Goal: Information Seeking & Learning: Find specific fact

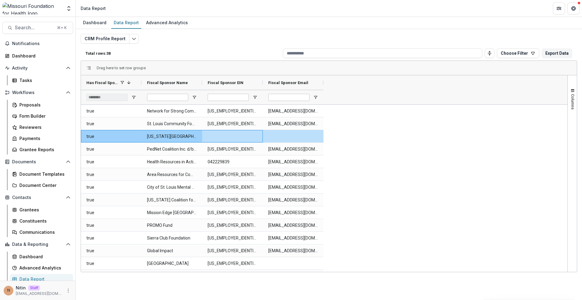
click at [111, 40] on button "CRM Profile Report" at bounding box center [105, 39] width 49 height 10
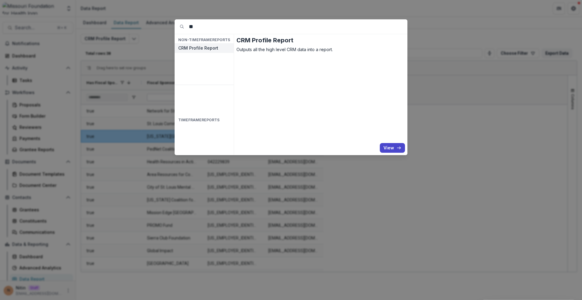
click at [115, 37] on div "** NON-TIMEFRAME Reports CRM Profile Report TIMEFRAME Reports CRM Profile Repor…" at bounding box center [291, 150] width 582 height 300
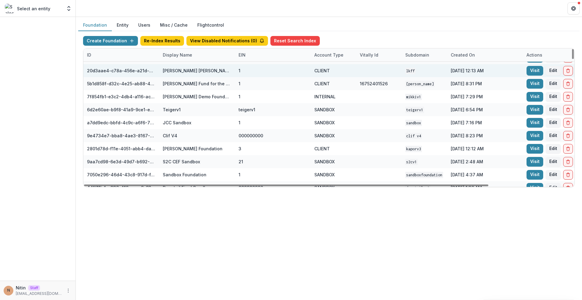
scroll to position [22, 0]
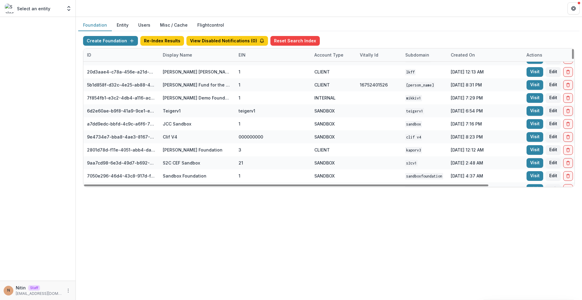
click at [207, 59] on div "Display Name" at bounding box center [197, 54] width 76 height 13
click at [205, 55] on div "Display Name" at bounding box center [197, 54] width 76 height 13
drag, startPoint x: 193, startPoint y: 55, endPoint x: 188, endPoint y: 60, distance: 6.6
click at [192, 55] on div "Display Name" at bounding box center [177, 55] width 37 height 6
click at [183, 69] on input at bounding box center [196, 69] width 73 height 10
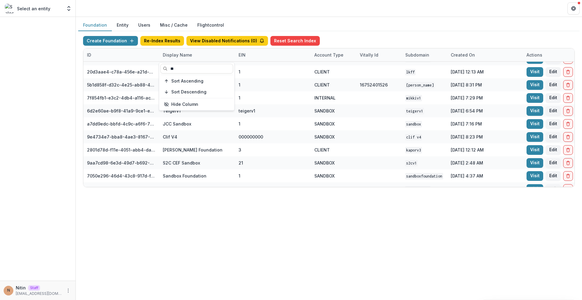
scroll to position [0, 0]
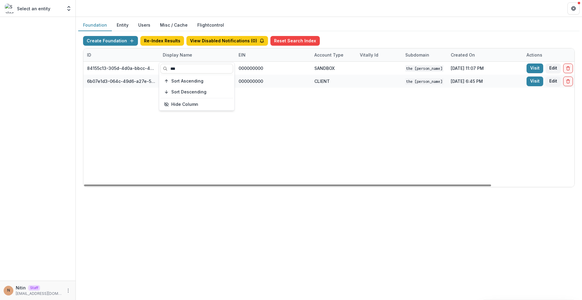
type input "***"
click at [369, 159] on div "84155c13-305d-4d0a-bbcc-4e8fb1a9ec77 TCLFF Workflow Sandbox 000000000 SANDBOX T…" at bounding box center [378, 124] width 591 height 125
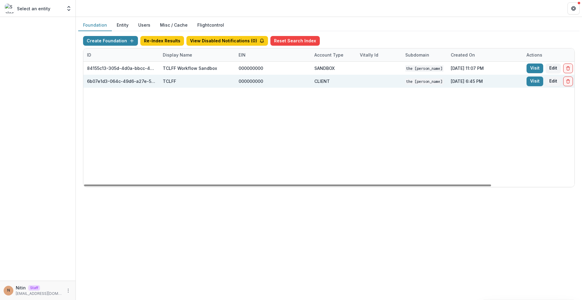
drag, startPoint x: 164, startPoint y: 82, endPoint x: 519, endPoint y: 81, distance: 355.3
click at [498, 80] on div "6b07e1d3-064c-49d6-a27e-51e0d5a39270 TCLFF 000000000 CLIENT The Chuck Lorre Fam…" at bounding box center [378, 81] width 591 height 13
click at [535, 80] on link "Visit" at bounding box center [534, 82] width 17 height 10
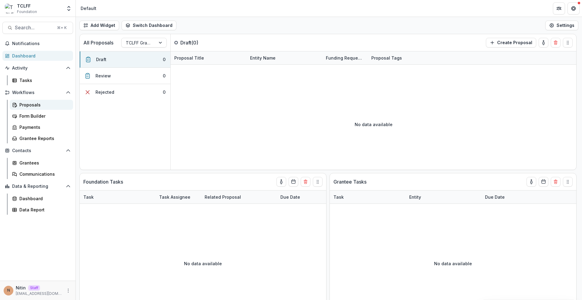
click at [35, 102] on div "Proposals" at bounding box center [43, 105] width 49 height 6
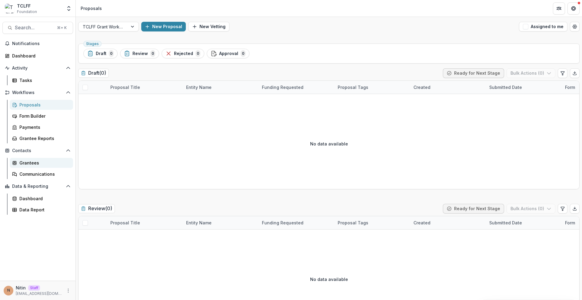
click at [40, 165] on div "Grantees" at bounding box center [43, 163] width 49 height 6
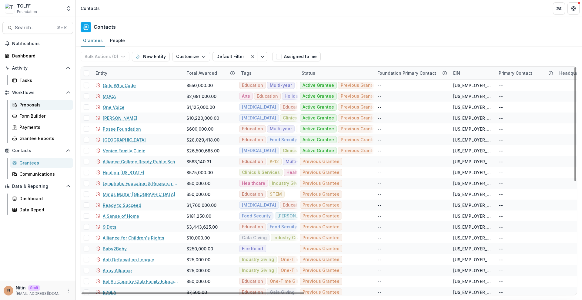
click at [32, 104] on div "Proposals" at bounding box center [43, 105] width 49 height 6
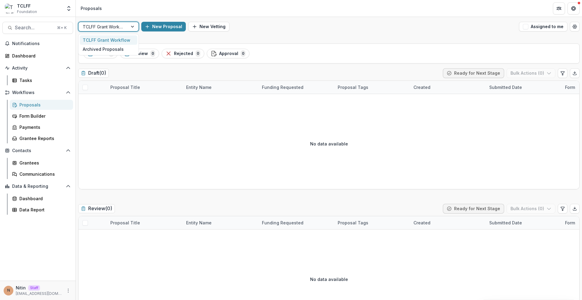
click at [111, 30] on div at bounding box center [103, 27] width 41 height 8
click at [109, 48] on div "Archived Proposals" at bounding box center [109, 49] width 58 height 9
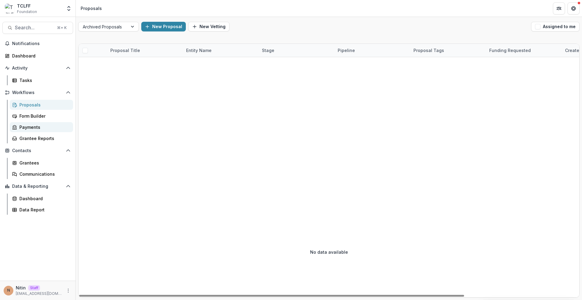
click at [34, 123] on link "Payments" at bounding box center [41, 127] width 63 height 10
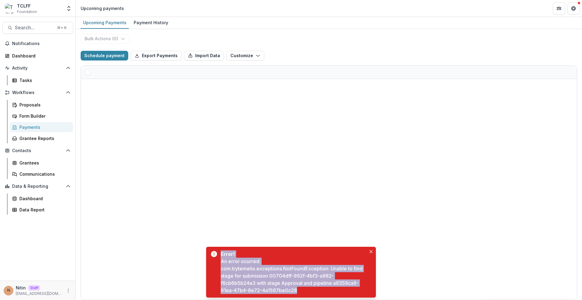
drag, startPoint x: 314, startPoint y: 287, endPoint x: 215, endPoint y: 263, distance: 102.3
click at [215, 263] on div "Error! An error ocurred: com.trytemelio.exceptions.NotFoundException: Unable to…" at bounding box center [291, 272] width 170 height 51
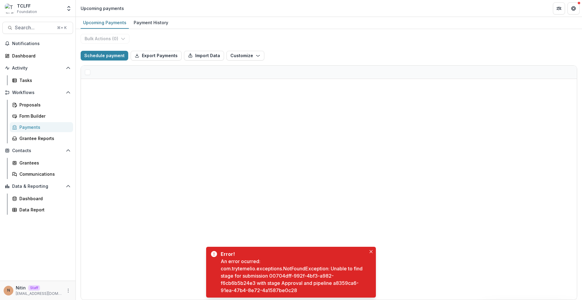
drag, startPoint x: 271, startPoint y: 275, endPoint x: 273, endPoint y: 278, distance: 3.3
click at [271, 276] on div "An error ocurred: com.trytemelio.exceptions.NotFoundException: Unable to find s…" at bounding box center [293, 276] width 145 height 36
drag, startPoint x: 270, startPoint y: 275, endPoint x: 254, endPoint y: 284, distance: 18.2
click at [254, 284] on div "An error ocurred: com.trytemelio.exceptions.NotFoundException: Unable to find s…" at bounding box center [293, 276] width 145 height 36
copy div "00704dff-992f-4bf3-a982-f6cb6b5b24e3"
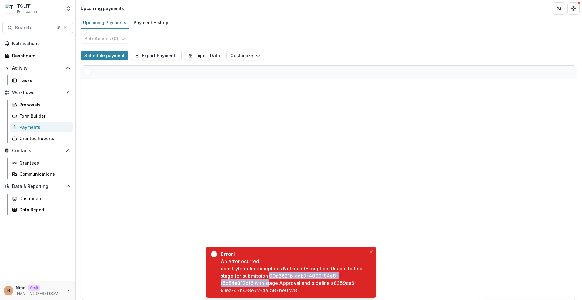
drag, startPoint x: 271, startPoint y: 277, endPoint x: 253, endPoint y: 284, distance: 18.9
click at [269, 283] on div "An error ocurred: com.trytemelio.exceptions.NotFoundException: Unable to find s…" at bounding box center [293, 276] width 145 height 36
click at [272, 286] on div "An error ocurred: com.trytemelio.exceptions.NotFoundException: Unable to find s…" at bounding box center [293, 276] width 145 height 36
drag, startPoint x: 253, startPoint y: 284, endPoint x: 270, endPoint y: 275, distance: 19.5
click at [270, 275] on div "An error ocurred: com.trytemelio.exceptions.NotFoundException: Unable to find s…" at bounding box center [293, 276] width 145 height 36
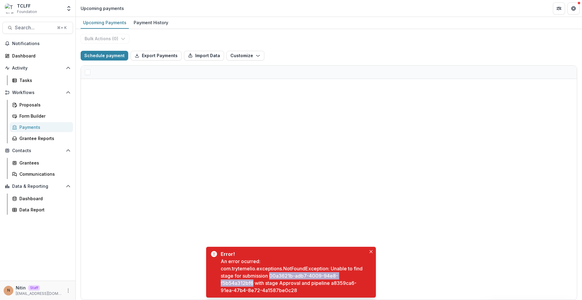
click at [270, 275] on div "An error ocurred: com.trytemelio.exceptions.NotFoundException: Unable to find s…" at bounding box center [293, 276] width 145 height 36
drag, startPoint x: 270, startPoint y: 275, endPoint x: 247, endPoint y: 283, distance: 24.3
click at [247, 283] on div "An error ocurred: com.trytemelio.exceptions.NotFoundException: Unable to find s…" at bounding box center [293, 276] width 145 height 36
click at [308, 284] on div "An error ocurred: com.trytemelio.exceptions.NotFoundException: Unable to find s…" at bounding box center [293, 276] width 145 height 36
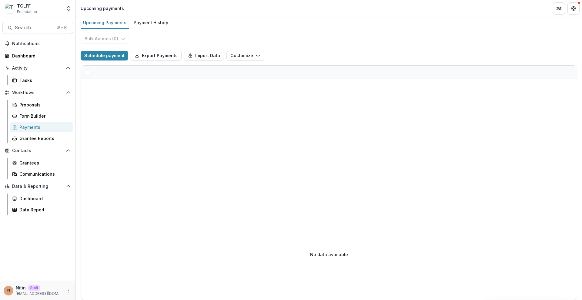
click at [220, 137] on div at bounding box center [329, 144] width 496 height 130
click at [28, 5] on div "TCLFF" at bounding box center [27, 6] width 20 height 6
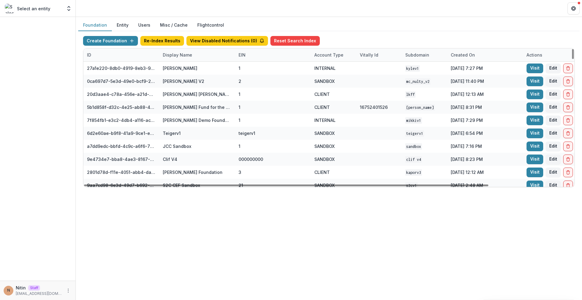
click at [184, 52] on div "Display Name" at bounding box center [177, 55] width 37 height 6
click at [217, 68] on input at bounding box center [196, 69] width 73 height 10
paste input "**********"
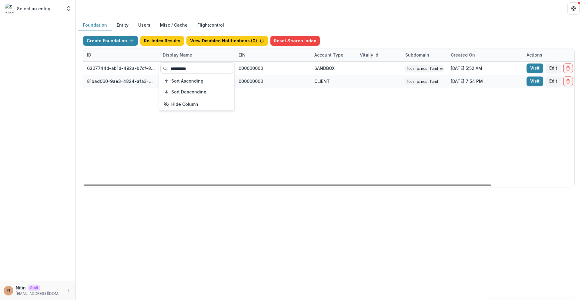
type input "**********"
click at [358, 116] on div "6307744d-ab1d-492a-b7cf-8b923549dd23 Four Pines Fund Workflow Sandbox 000000000…" at bounding box center [378, 124] width 591 height 125
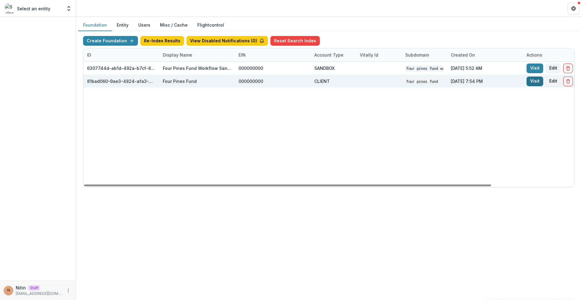
click at [531, 82] on link "Visit" at bounding box center [534, 82] width 17 height 10
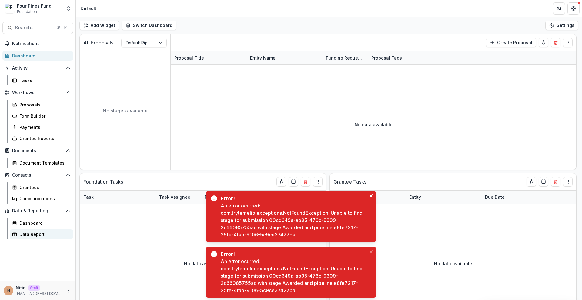
click at [32, 232] on div "Data Report" at bounding box center [43, 234] width 49 height 6
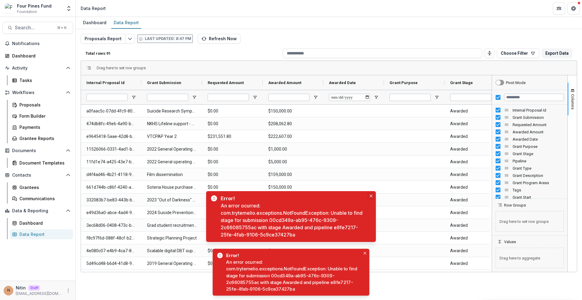
click at [372, 196] on icon "Close" at bounding box center [370, 196] width 3 height 3
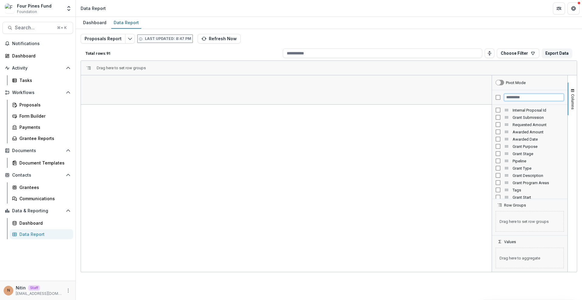
click at [523, 98] on input "Filter Columns Input" at bounding box center [534, 97] width 60 height 7
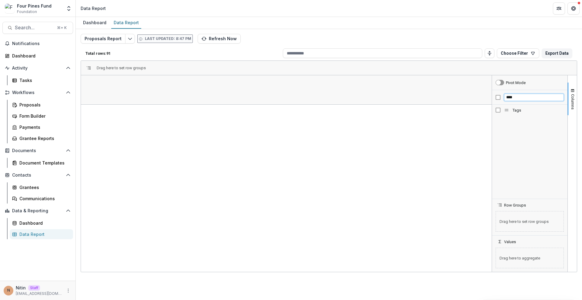
type input "****"
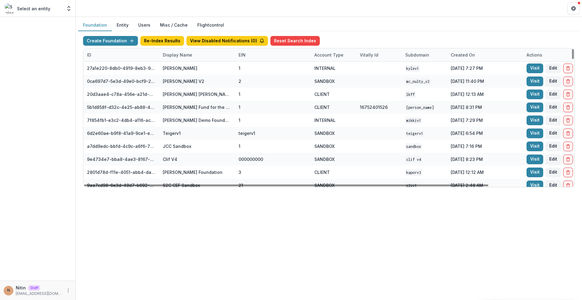
click at [184, 56] on div "Display Name" at bounding box center [177, 55] width 37 height 6
click at [183, 72] on input at bounding box center [196, 69] width 73 height 10
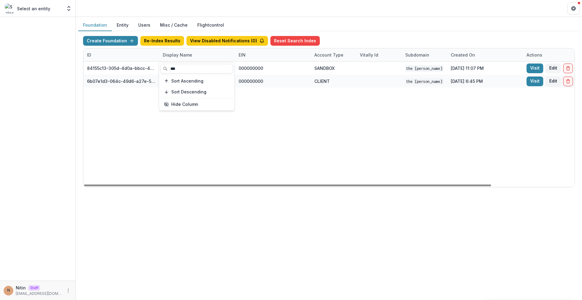
type input "***"
drag, startPoint x: 482, startPoint y: 108, endPoint x: 523, endPoint y: 118, distance: 42.2
click at [486, 109] on div "84155c13-305d-4d0a-bbcc-4e8fb1a9ec77 TCLFF Workflow Sandbox 000000000 SANDBOX T…" at bounding box center [378, 124] width 591 height 125
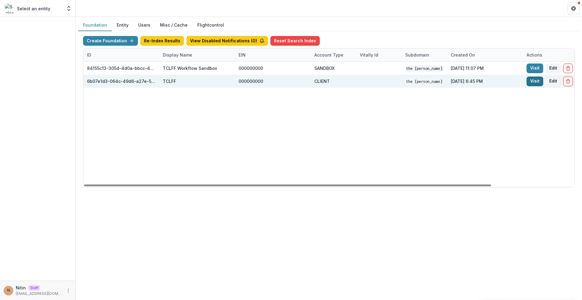
click at [533, 83] on link "Visit" at bounding box center [534, 82] width 17 height 10
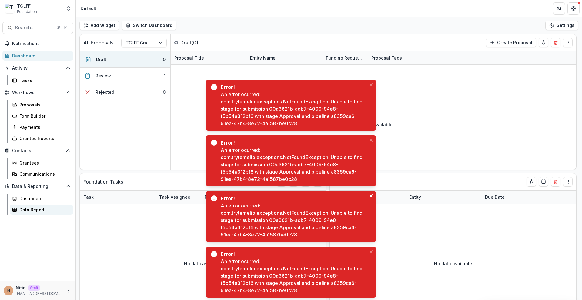
click at [32, 210] on div "Data Report" at bounding box center [43, 210] width 49 height 6
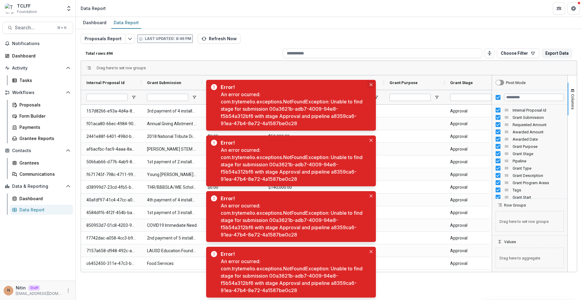
click at [370, 82] on button "Close" at bounding box center [370, 84] width 7 height 7
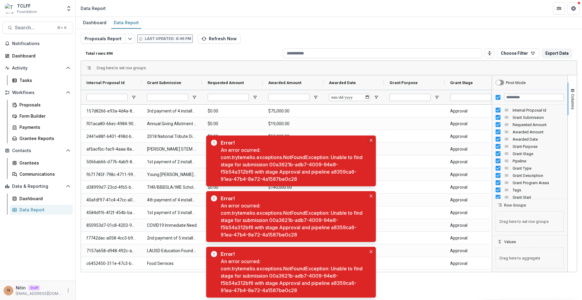
click at [368, 136] on div "Error! An error ocurred: com.trytemelio.exceptions.NotFoundException: Unable to…" at bounding box center [291, 161] width 170 height 51
click at [370, 146] on div "Error! An error ocurred: com.trytemelio.exceptions.NotFoundException: Unable to…" at bounding box center [291, 161] width 170 height 51
click at [370, 138] on button "Close" at bounding box center [370, 140] width 7 height 7
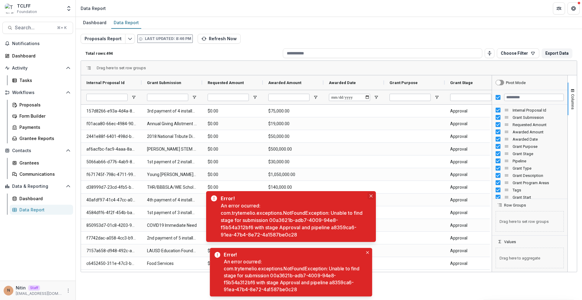
click at [369, 197] on icon "Close" at bounding box center [370, 196] width 3 height 3
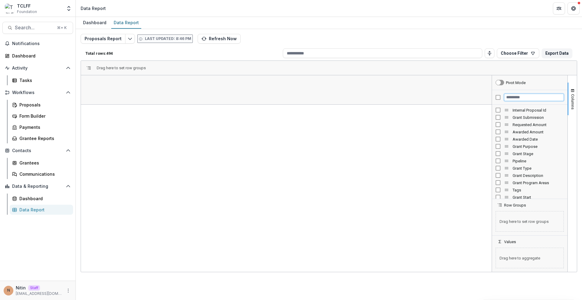
click at [522, 99] on input "Filter Columns Input" at bounding box center [534, 97] width 60 height 7
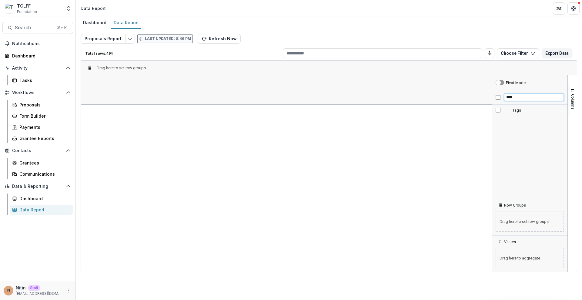
type input "****"
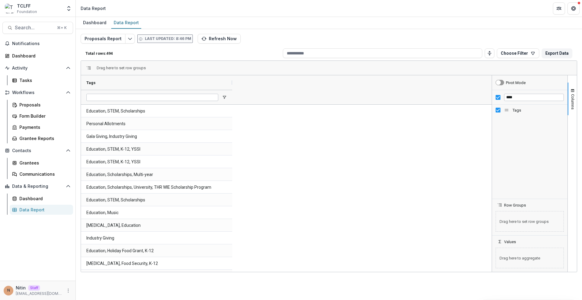
drag, startPoint x: 140, startPoint y: 84, endPoint x: 227, endPoint y: 115, distance: 92.4
click at [231, 95] on div "Tags" at bounding box center [157, 89] width 153 height 29
click at [531, 97] on input "****" at bounding box center [534, 97] width 60 height 7
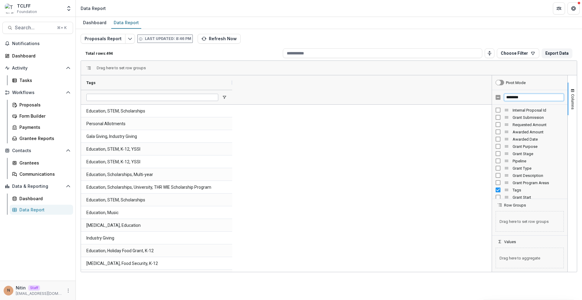
type input "*********"
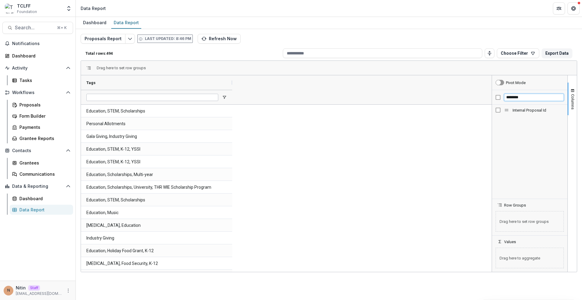
type input "********"
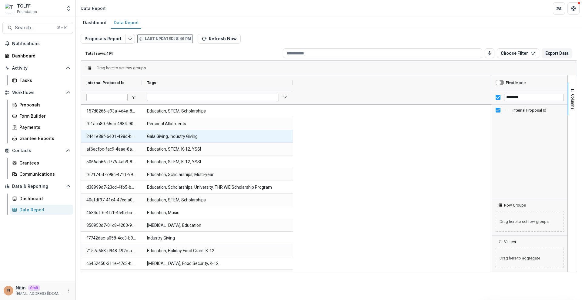
click at [267, 141] on Tags-680 "Gala Giving, Industry Giving" at bounding box center [217, 137] width 140 height 12
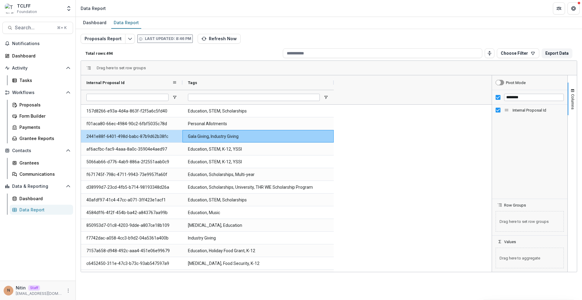
drag, startPoint x: 142, startPoint y: 82, endPoint x: 183, endPoint y: 88, distance: 41.2
click at [183, 88] on div at bounding box center [182, 82] width 2 height 15
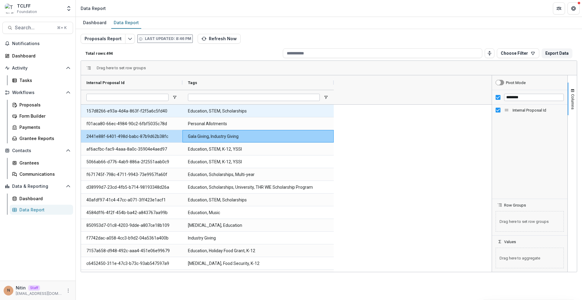
click at [144, 111] on Id-702 "157d8266-e93a-4d4a-863f-f2f5a6c5fd40" at bounding box center [131, 111] width 91 height 12
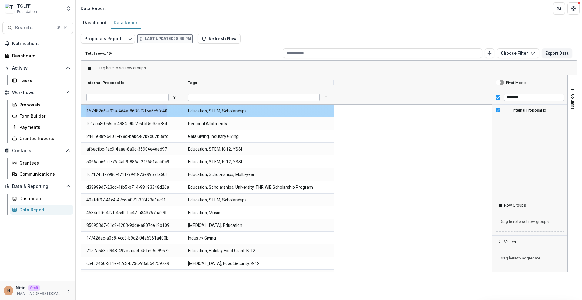
click at [144, 111] on Id-702 "157d8266-e93a-4d4a-863f-f2f5a6c5fd40" at bounding box center [131, 111] width 91 height 12
copy Id-702 "157d8266-e93a-4d4a-863f-f2f5a6c5fd40"
click at [69, 7] on polyline "Open entity switcher" at bounding box center [69, 6] width 2 height 1
click at [65, 26] on link "Admin Settings" at bounding box center [38, 23] width 73 height 10
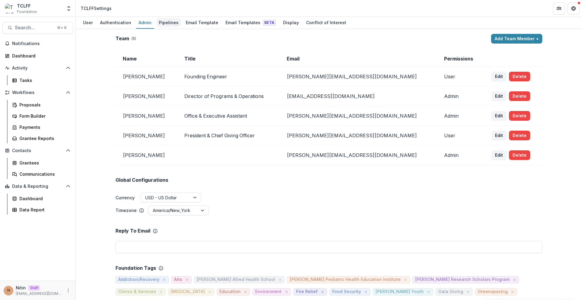
click at [156, 22] on div "Pipelines" at bounding box center [168, 22] width 25 height 9
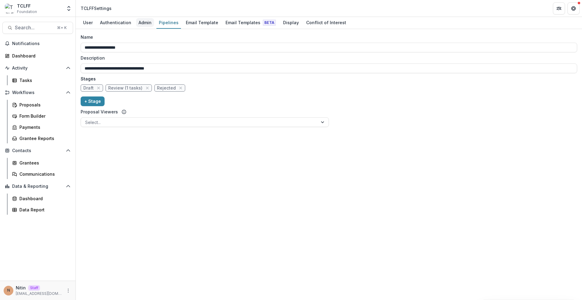
click at [149, 22] on div "Admin" at bounding box center [145, 22] width 18 height 9
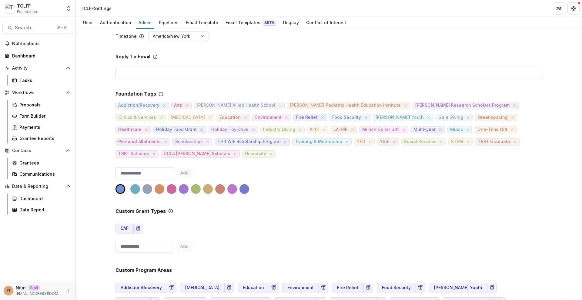
scroll to position [215, 0]
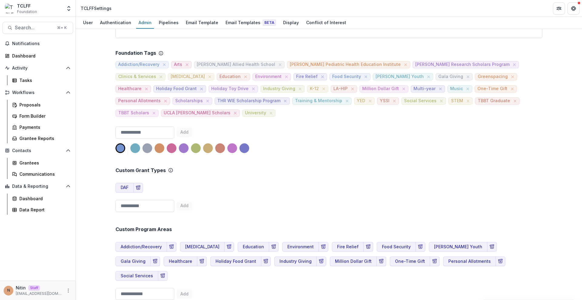
click at [221, 180] on div "Custom Grant Types DAF Add" at bounding box center [328, 185] width 426 height 59
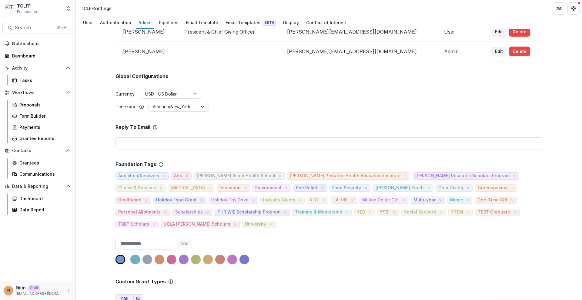
scroll to position [164, 0]
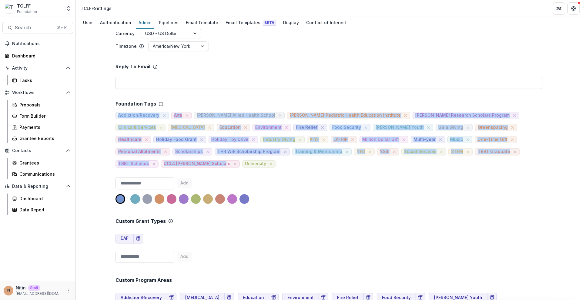
drag, startPoint x: 474, startPoint y: 150, endPoint x: 114, endPoint y: 116, distance: 361.4
click at [114, 116] on div "Team ( 5 ) Add Team Member + Name Title Email Permissions Logan Murphy Founding…" at bounding box center [329, 164] width 506 height 271
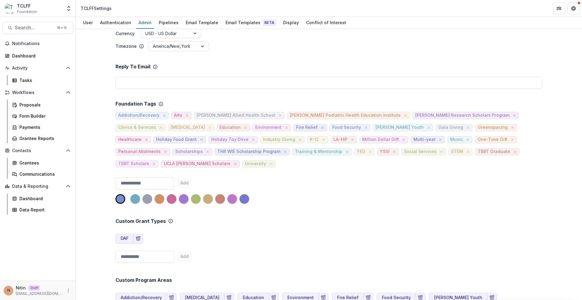
click at [108, 114] on div "Team ( 5 ) Add Team Member + Name Title Email Permissions Logan Murphy Founding…" at bounding box center [329, 164] width 506 height 271
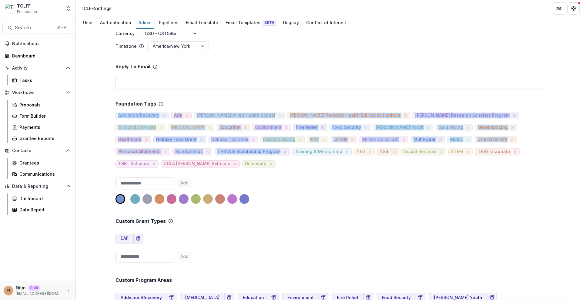
drag, startPoint x: 108, startPoint y: 114, endPoint x: 168, endPoint y: 168, distance: 80.0
click at [168, 168] on div "Team ( 5 ) Add Team Member + Name Title Email Permissions Logan Murphy Founding…" at bounding box center [329, 164] width 506 height 271
click at [170, 167] on div "Addiction/Recovery Arts Chuck Lorre Allied Health School Chuck Lorre Pediatric …" at bounding box center [328, 137] width 426 height 61
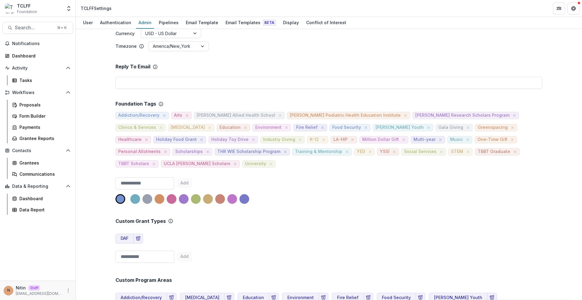
click at [335, 188] on div "Add" at bounding box center [328, 191] width 426 height 29
click at [141, 137] on span "Healthcare" at bounding box center [129, 139] width 23 height 5
click at [46, 209] on div "Data Report" at bounding box center [43, 210] width 49 height 6
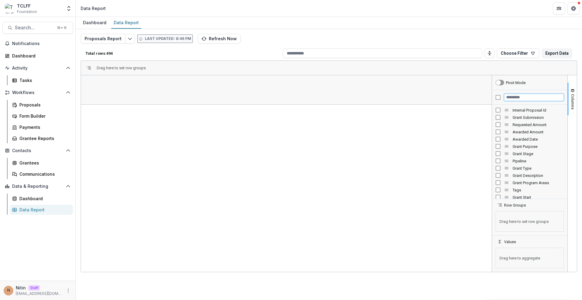
click at [511, 99] on input "Filter Columns Input" at bounding box center [534, 97] width 60 height 7
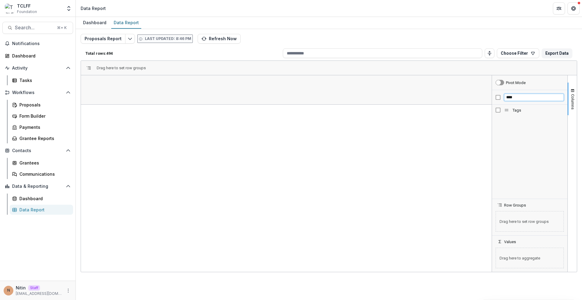
type input "****"
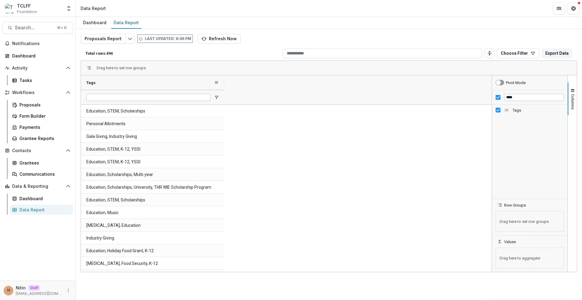
drag, startPoint x: 141, startPoint y: 82, endPoint x: 224, endPoint y: 86, distance: 82.8
click at [224, 86] on div at bounding box center [224, 82] width 2 height 15
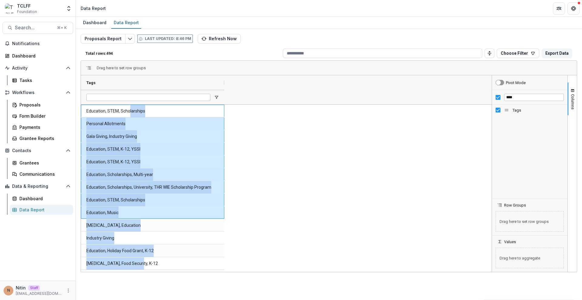
drag, startPoint x: 132, startPoint y: 114, endPoint x: 143, endPoint y: 266, distance: 151.8
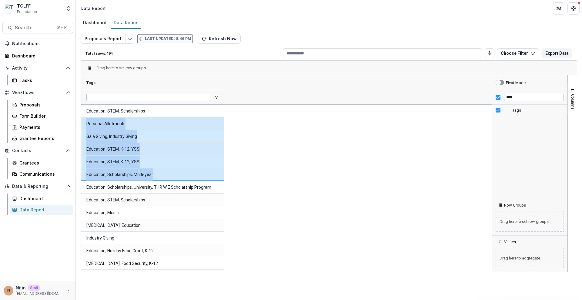
drag, startPoint x: 165, startPoint y: 109, endPoint x: 124, endPoint y: 119, distance: 41.8
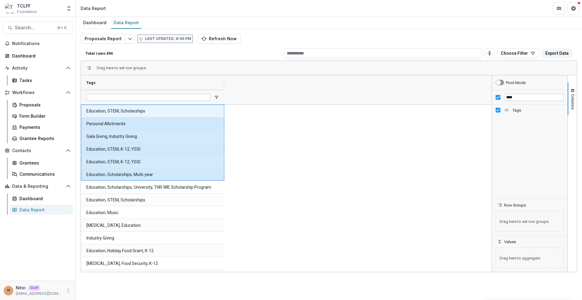
click at [115, 108] on Tags-1380 "Education, STEM, Scholarships" at bounding box center [152, 111] width 132 height 12
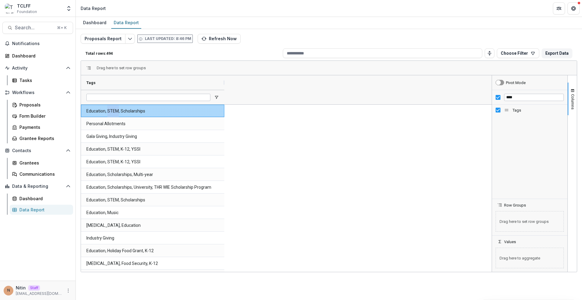
click at [116, 108] on Tags-1380 "Education, STEM, Scholarships" at bounding box center [152, 111] width 132 height 12
click at [154, 115] on Tags-1380 "Education, STEM, Scholarships" at bounding box center [152, 111] width 132 height 12
drag, startPoint x: 148, startPoint y: 114, endPoint x: 86, endPoint y: 116, distance: 61.5
click at [86, 116] on Tags-1380 "Education, STEM, Scholarships" at bounding box center [152, 111] width 132 height 12
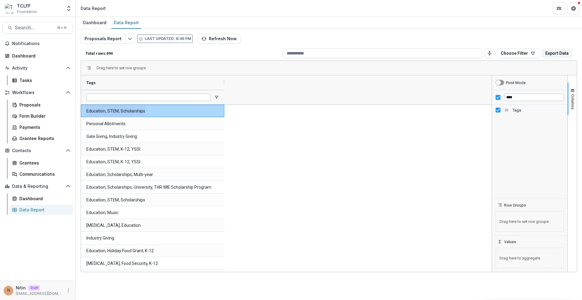
click at [86, 116] on div "Education, STEM, Scholarships" at bounding box center [152, 111] width 143 height 12
drag, startPoint x: 85, startPoint y: 111, endPoint x: 167, endPoint y: 111, distance: 81.5
click at [163, 111] on div "Education, STEM, Scholarships" at bounding box center [152, 111] width 143 height 12
click at [201, 39] on icon "button" at bounding box center [203, 38] width 5 height 5
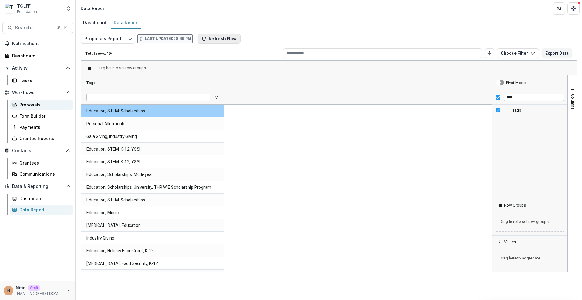
click at [42, 108] on div "Proposals" at bounding box center [43, 105] width 49 height 6
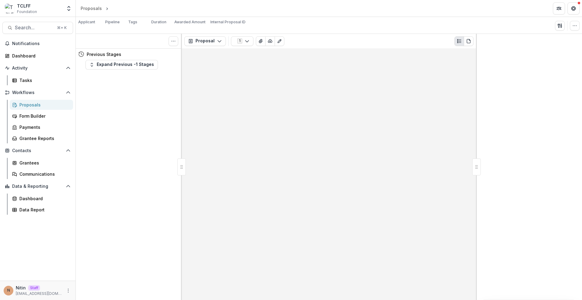
drag, startPoint x: 61, startPoint y: 12, endPoint x: 56, endPoint y: 20, distance: 9.6
click at [61, 11] on div "TCLFF Foundation" at bounding box center [33, 9] width 57 height 12
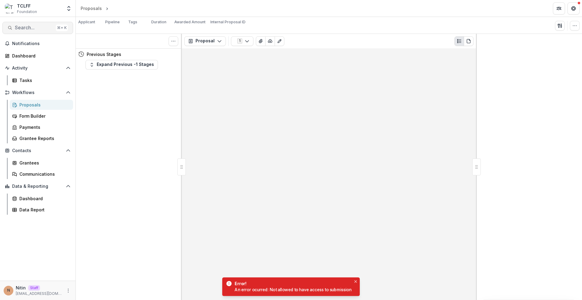
click at [49, 30] on span "Search..." at bounding box center [34, 28] width 38 height 6
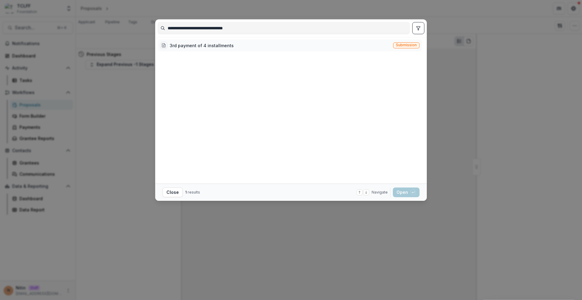
type input "**********"
click at [402, 47] on span "Submission" at bounding box center [406, 45] width 21 height 4
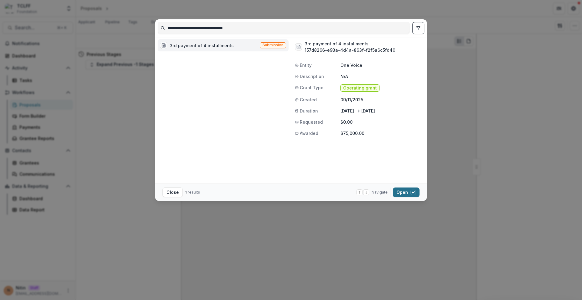
click at [400, 194] on button "Open with enter key" at bounding box center [406, 193] width 27 height 10
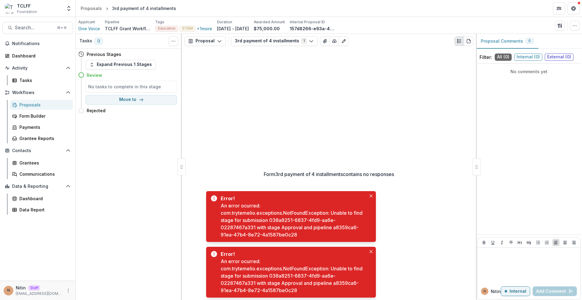
click at [378, 134] on div "Form 3rd payment of 4 installments contains no responses" at bounding box center [329, 174] width 294 height 252
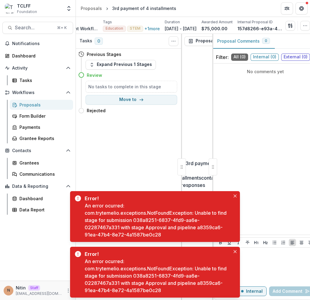
scroll to position [0, 72]
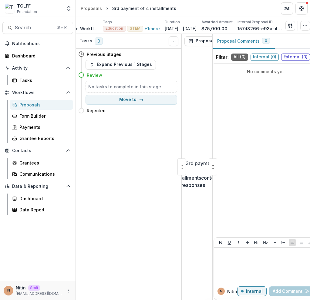
click at [245, 30] on p "157d8266-e93a-4d4a-863f-f2f5a6c5fd40" at bounding box center [259, 28] width 45 height 6
copy p "157d8266"
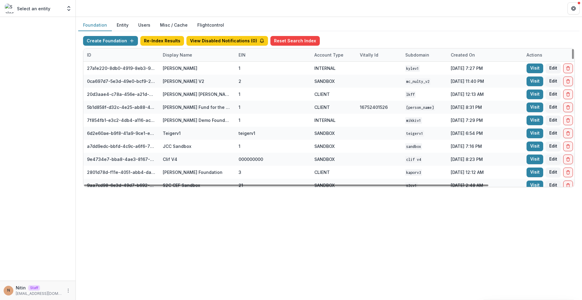
click at [188, 56] on div "Display Name" at bounding box center [177, 55] width 37 height 6
click at [187, 66] on input at bounding box center [196, 69] width 73 height 10
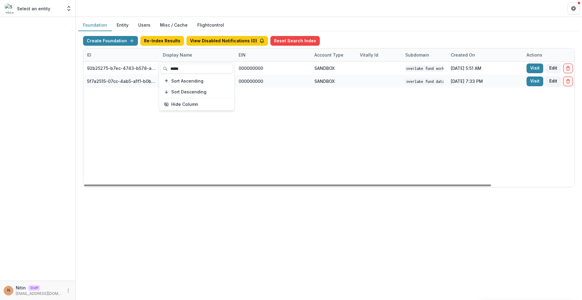
type input "*****"
click at [288, 95] on div "92b25275-b7ec-4743-b578-ab48cd6d66a4 Overlake Fund Workflow Sandbox 000000000 S…" at bounding box center [378, 124] width 591 height 125
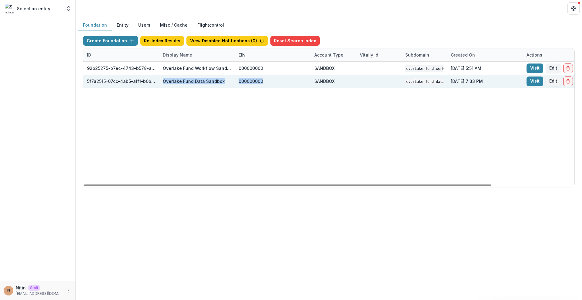
drag, startPoint x: 161, startPoint y: 81, endPoint x: 262, endPoint y: 81, distance: 100.9
click at [262, 81] on div "5f7a2515-07cc-4ab5-a1f1-b0bc9df569f0 Overlake Fund Data Sandbox 000000000 SANDB…" at bounding box center [378, 81] width 591 height 13
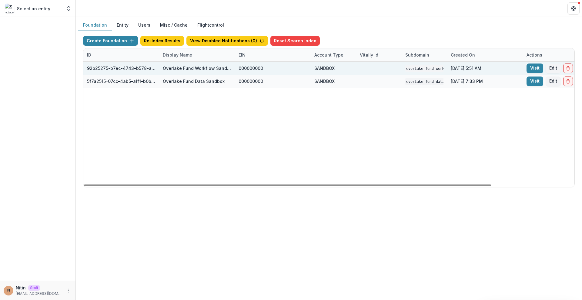
click at [213, 67] on div "Overlake Fund Workflow Sandbox" at bounding box center [197, 68] width 68 height 6
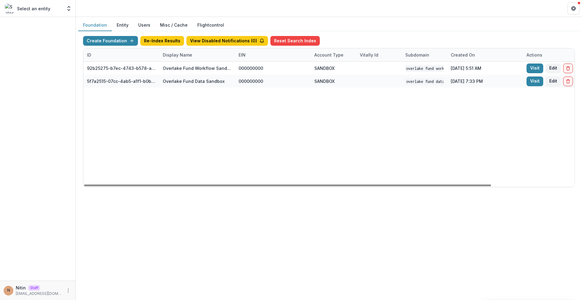
click at [192, 55] on div "Display Name" at bounding box center [177, 55] width 37 height 6
click at [192, 69] on input "*****" at bounding box center [196, 69] width 73 height 10
drag, startPoint x: 323, startPoint y: 155, endPoint x: 321, endPoint y: 151, distance: 3.8
click at [323, 154] on div "92b25275-b7ec-4743-b578-ab48cd6d66a4 Overlake Fund Workflow Sandbox 000000000 S…" at bounding box center [378, 124] width 591 height 125
click at [106, 82] on div "5f7a2515-07cc-4ab5-a1f1-b0bc9df569f0" at bounding box center [121, 81] width 68 height 6
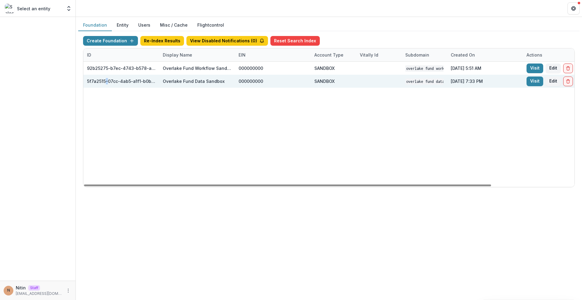
click at [106, 82] on div "5f7a2515-07cc-4ab5-a1f1-b0bc9df569f0" at bounding box center [121, 81] width 68 height 6
copy div "5f7a2515-07cc-4ab5-a1f1-b0bc9df569f0"
click at [533, 81] on link "Visit" at bounding box center [534, 82] width 17 height 10
click at [147, 55] on div "ID" at bounding box center [121, 54] width 76 height 13
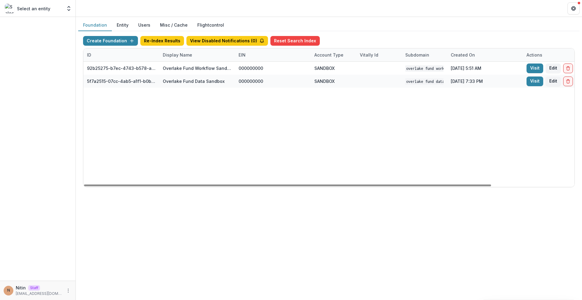
click at [179, 50] on div "Display Name" at bounding box center [197, 54] width 76 height 13
click at [178, 69] on input "*****" at bounding box center [196, 69] width 73 height 10
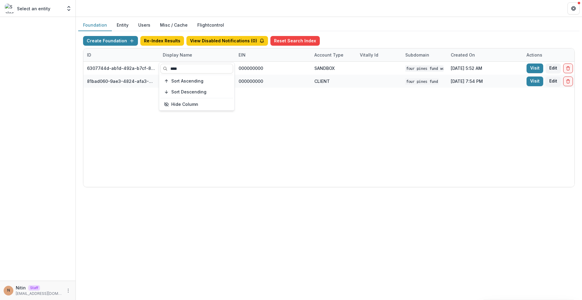
type input "****"
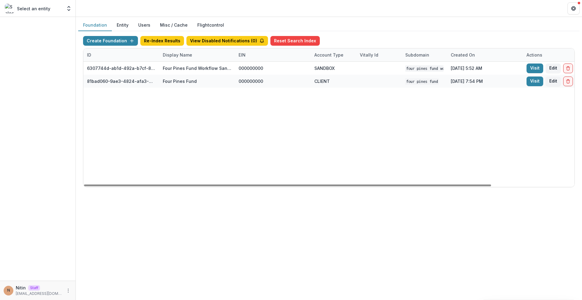
click at [337, 136] on div "6307744d-ab1d-492a-b7cf-8b923549dd23 Four Pines Fund Workflow Sandbox 000000000…" at bounding box center [378, 124] width 591 height 125
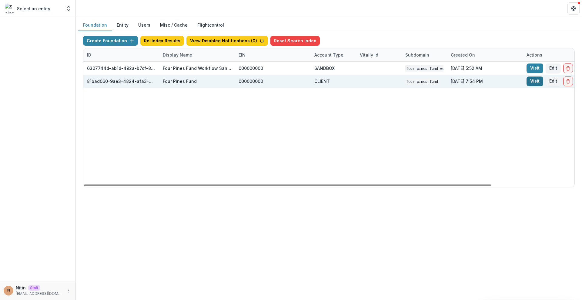
click at [537, 80] on link "Visit" at bounding box center [534, 82] width 17 height 10
click at [534, 81] on link "Visit" at bounding box center [534, 82] width 17 height 10
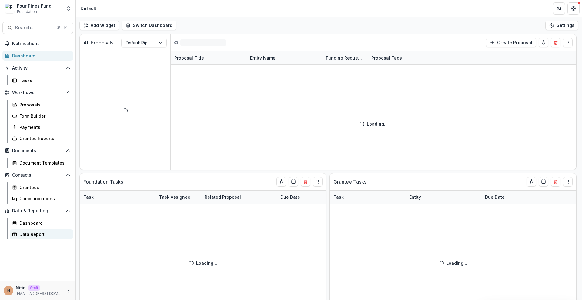
click at [54, 235] on div "Data Report" at bounding box center [43, 234] width 49 height 6
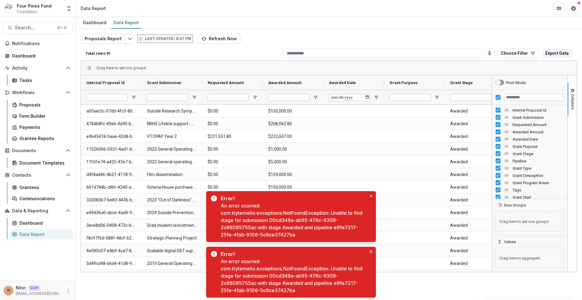
click at [370, 195] on icon "Close" at bounding box center [370, 196] width 3 height 3
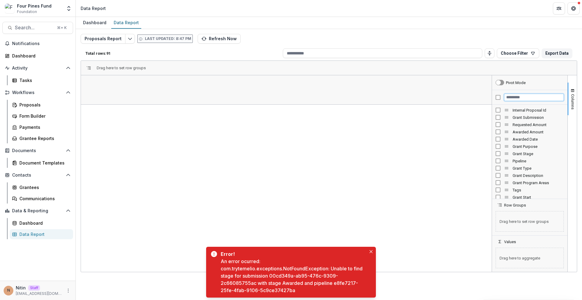
click at [524, 97] on input "Filter Columns Input" at bounding box center [534, 97] width 60 height 7
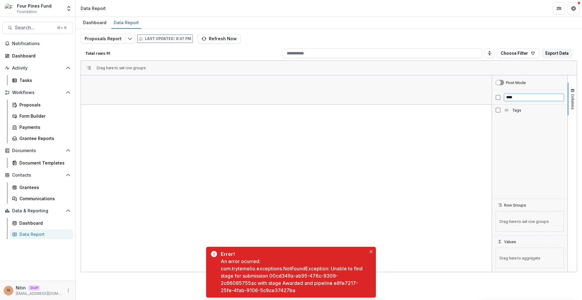
type input "****"
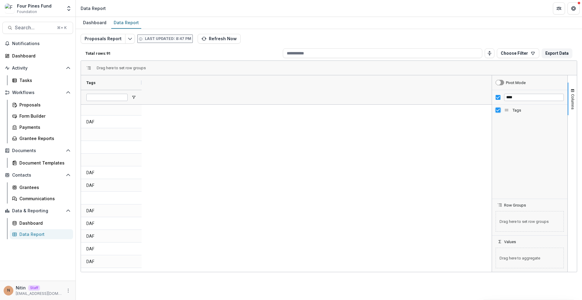
scroll to position [990, 0]
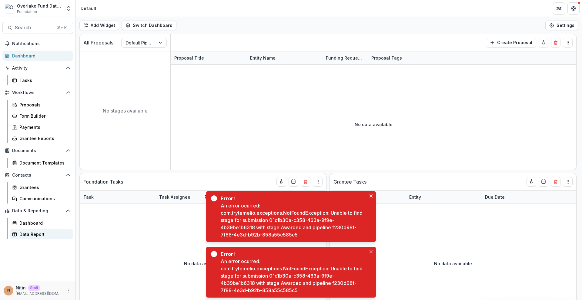
click at [36, 230] on link "Data Report" at bounding box center [41, 235] width 63 height 10
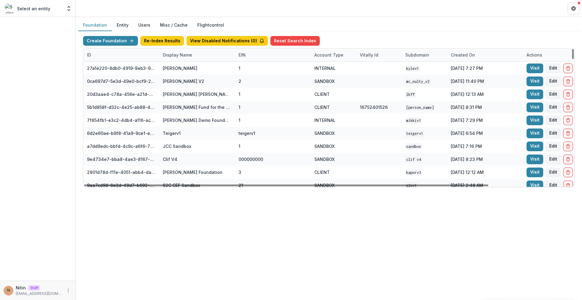
click at [169, 57] on div "Display Name" at bounding box center [177, 55] width 37 height 6
click at [174, 67] on input at bounding box center [196, 69] width 73 height 10
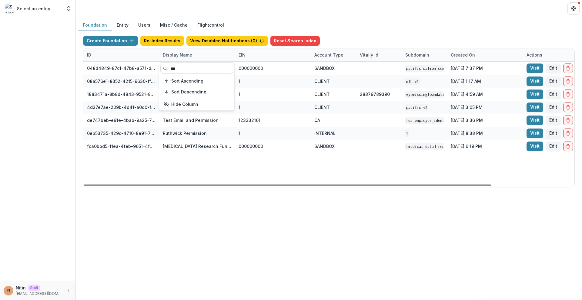
type input "***"
click at [221, 222] on div "Foundation Entity Users Misc / Cache Flightcontrol Create Foundation Re-Index R…" at bounding box center [329, 159] width 506 height 284
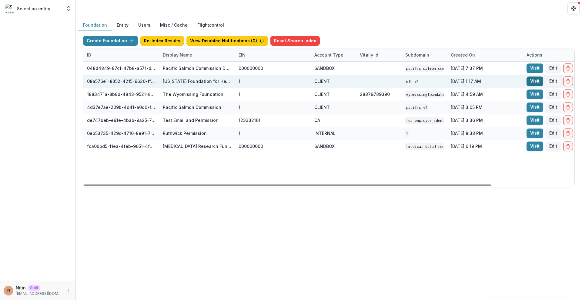
click at [534, 83] on link "Visit" at bounding box center [534, 82] width 17 height 10
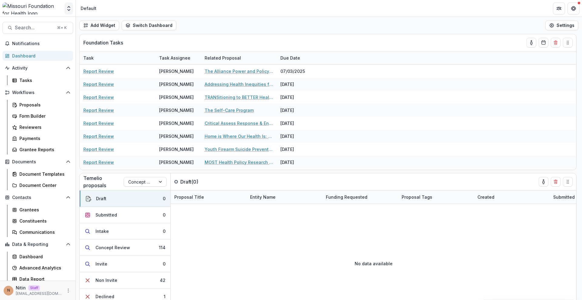
click at [69, 10] on polyline "Open entity switcher" at bounding box center [69, 9] width 2 height 1
click at [68, 22] on link "Admin Settings" at bounding box center [38, 23] width 73 height 10
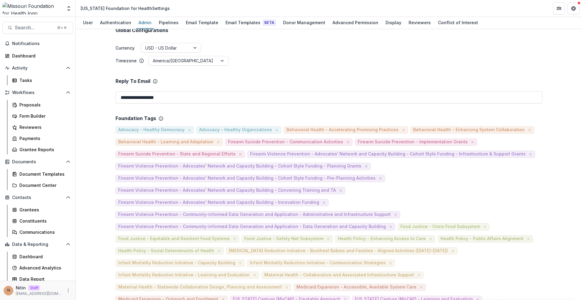
scroll to position [1136, 0]
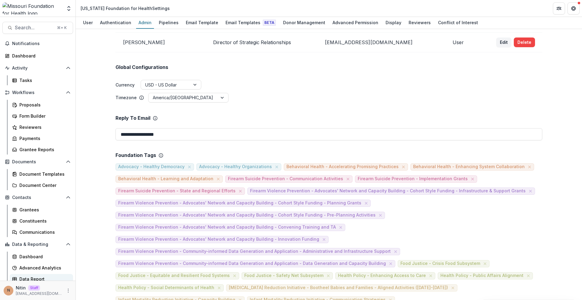
click at [45, 277] on div "Data Report" at bounding box center [43, 279] width 49 height 6
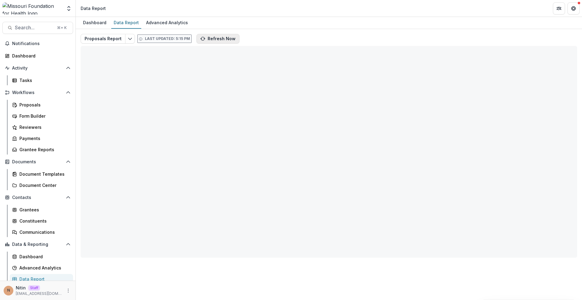
click at [207, 40] on button "Refresh Now" at bounding box center [217, 39] width 43 height 10
click at [280, 38] on div "Proposals Report Last updated: 5:15 PM Refresh Now Total rows: 0 Choose Filter …" at bounding box center [329, 146] width 496 height 224
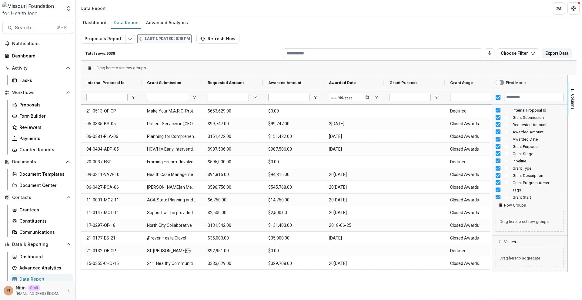
drag, startPoint x: 498, startPoint y: 100, endPoint x: 504, endPoint y: 98, distance: 6.6
click at [498, 100] on div at bounding box center [529, 97] width 75 height 15
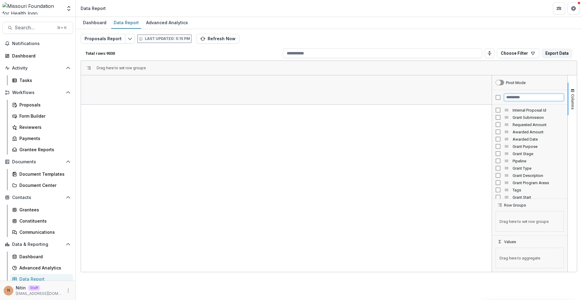
click at [509, 97] on input "Filter Columns Input" at bounding box center [534, 97] width 60 height 7
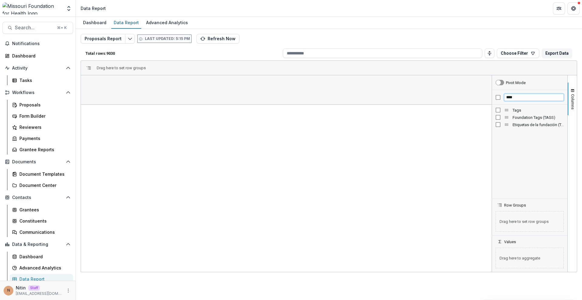
type input "****"
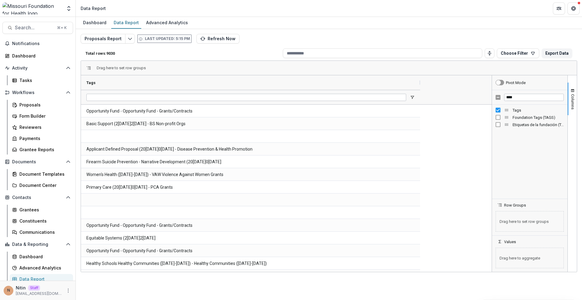
drag, startPoint x: 140, startPoint y: 82, endPoint x: 408, endPoint y: 126, distance: 272.0
click at [418, 101] on div "Tags" at bounding box center [251, 89] width 341 height 29
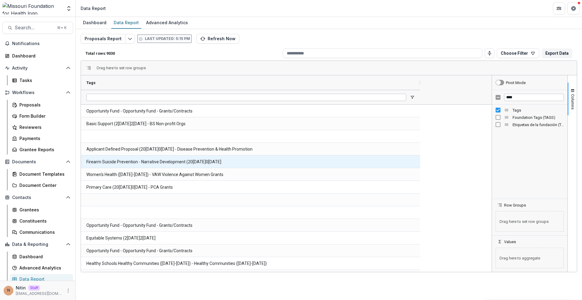
scroll to position [164, 0]
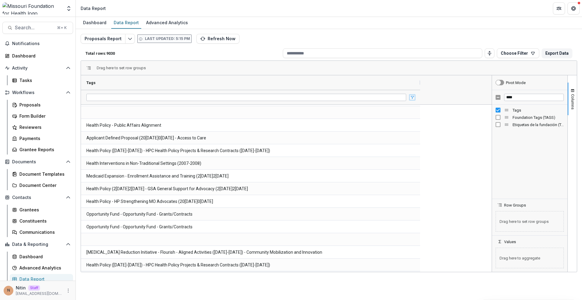
click at [413, 98] on span "Open Filter Menu" at bounding box center [412, 97] width 5 height 5
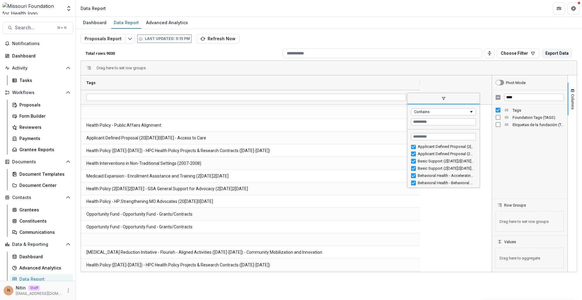
click at [422, 170] on div "Basic Support (2004-2012) - Health Departments" at bounding box center [445, 168] width 56 height 5
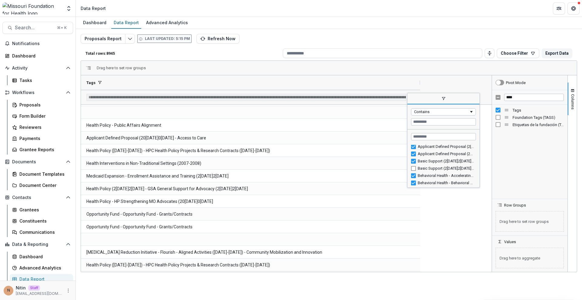
click at [422, 170] on div "Basic Support (2004-2012) - Health Departments" at bounding box center [445, 168] width 56 height 5
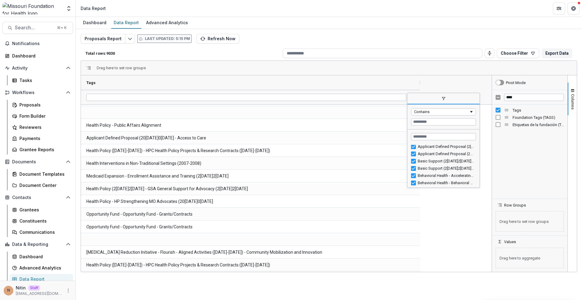
click at [422, 170] on div "Basic Support (2004-2012) - Health Departments" at bounding box center [445, 168] width 56 height 5
type input "**********"
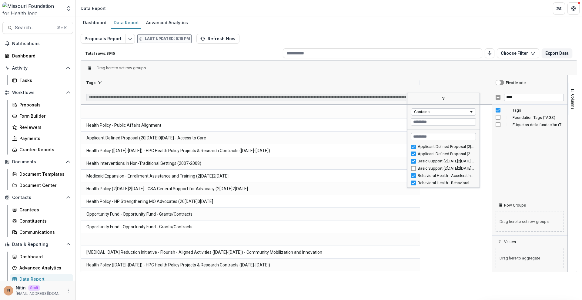
click at [422, 170] on div "Basic Support (2004-2012) - Health Departments" at bounding box center [445, 168] width 56 height 5
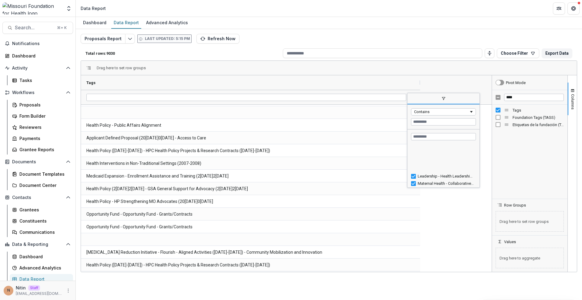
scroll to position [1399, 0]
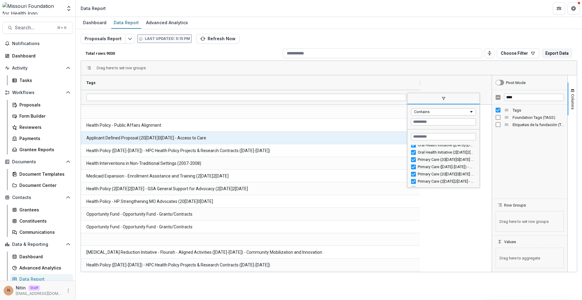
click at [351, 142] on Tags-669 "Applicant Defined Proposal (2003-2005) - Access to Care" at bounding box center [250, 138] width 328 height 12
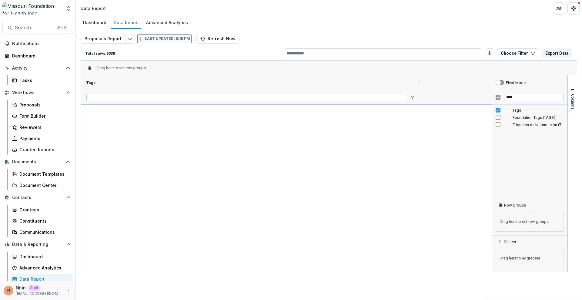
scroll to position [0, 0]
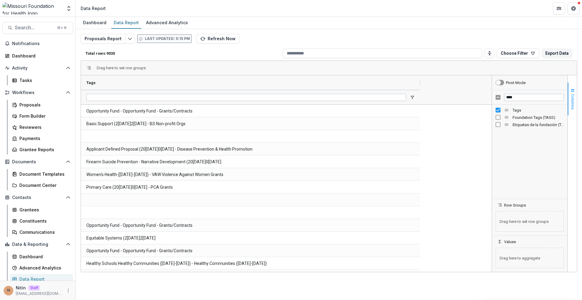
click at [573, 101] on span "Columns" at bounding box center [572, 101] width 5 height 15
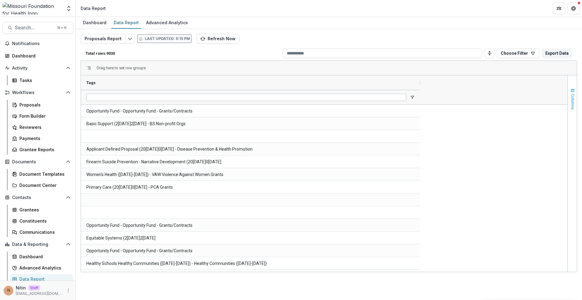
click at [573, 101] on span "Columns" at bounding box center [572, 101] width 5 height 15
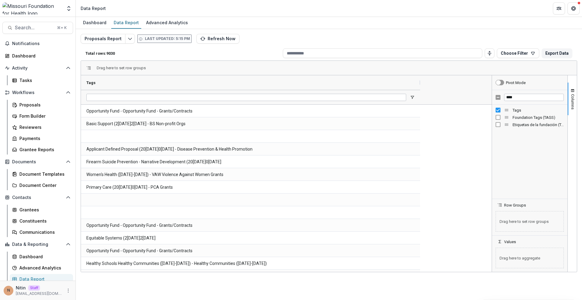
click at [514, 117] on span "Foundation Tags (TAGS)" at bounding box center [537, 117] width 51 height 5
click at [515, 126] on span "Etiquetas de la fundación (TAGS)" at bounding box center [537, 125] width 51 height 5
drag, startPoint x: 574, startPoint y: 92, endPoint x: 543, endPoint y: 90, distance: 31.3
click at [574, 92] on span "button" at bounding box center [572, 90] width 5 height 5
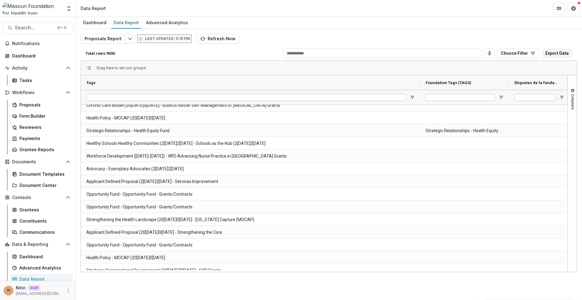
drag, startPoint x: 481, startPoint y: 81, endPoint x: 413, endPoint y: 105, distance: 72.5
click at [509, 95] on div "Tags Foundation Tags (TAGS) Etiquetas de la fundación (TAGS)" at bounding box center [326, 89] width 490 height 29
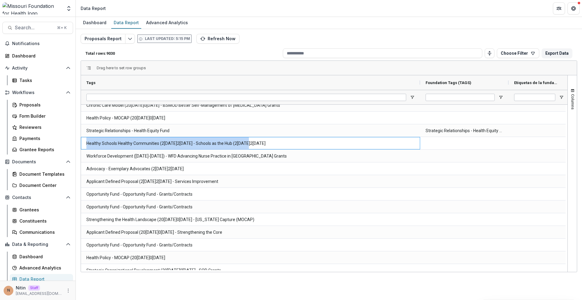
drag, startPoint x: 252, startPoint y: 141, endPoint x: 85, endPoint y: 140, distance: 167.2
click at [85, 140] on div "Healthy Schools Healthy Communities (2013-2020) - Schools as the Hub (2013-2020)" at bounding box center [250, 143] width 339 height 12
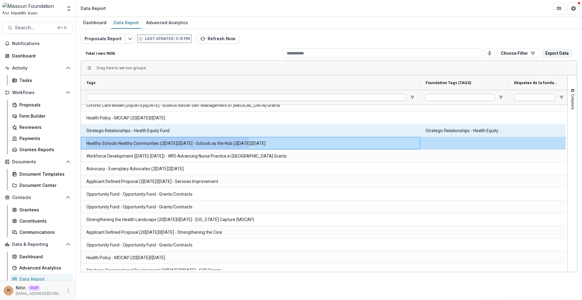
copy Tags-7313 "Healthy Schools Healthy Communities (2013-2020) - Schools as the Hub (2013-2020)"
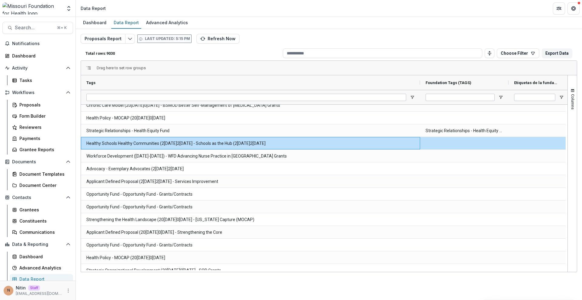
click at [58, 6] on div at bounding box center [32, 8] width 60 height 12
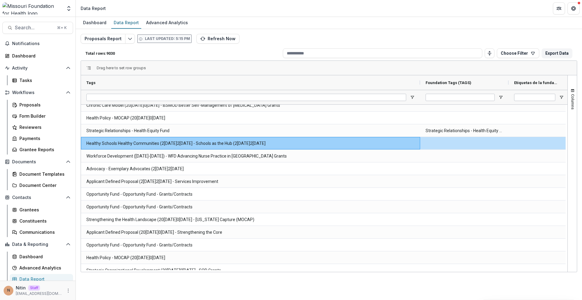
drag, startPoint x: 71, startPoint y: 3, endPoint x: 67, endPoint y: 20, distance: 17.3
click at [71, 3] on button "Open entity switcher" at bounding box center [69, 8] width 8 height 12
click at [68, 24] on link "Admin Settings" at bounding box center [38, 23] width 73 height 10
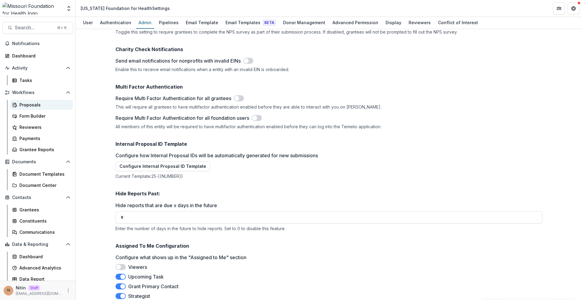
click at [34, 106] on div "Proposals" at bounding box center [43, 105] width 49 height 6
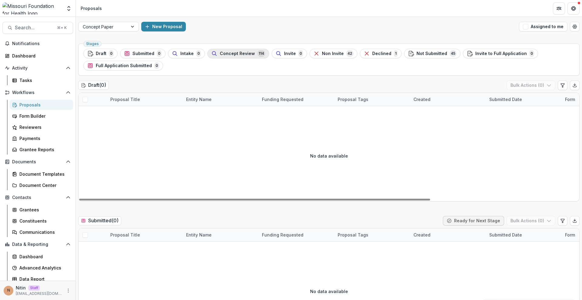
click at [239, 50] on button "Concept Review 114" at bounding box center [238, 54] width 62 height 10
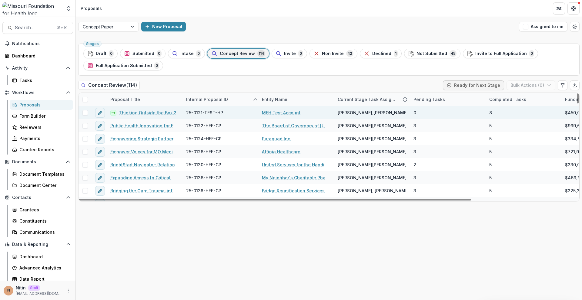
click at [136, 111] on link "Thinking Outside the Box 2" at bounding box center [148, 113] width 58 height 6
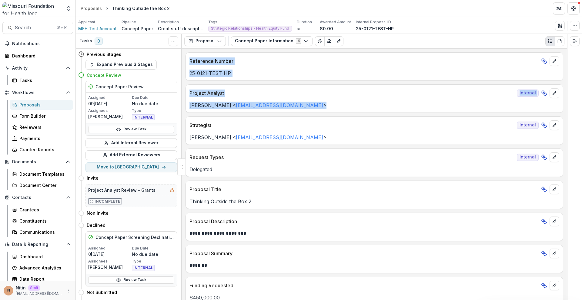
drag, startPoint x: 291, startPoint y: 109, endPoint x: 187, endPoint y: 61, distance: 114.4
click at [187, 61] on div "**********" at bounding box center [374, 175] width 385 height 252
click at [187, 61] on div "Reference Number" at bounding box center [374, 59] width 377 height 13
drag, startPoint x: 187, startPoint y: 61, endPoint x: 277, endPoint y: 104, distance: 99.4
click at [277, 104] on div "**********" at bounding box center [374, 175] width 385 height 252
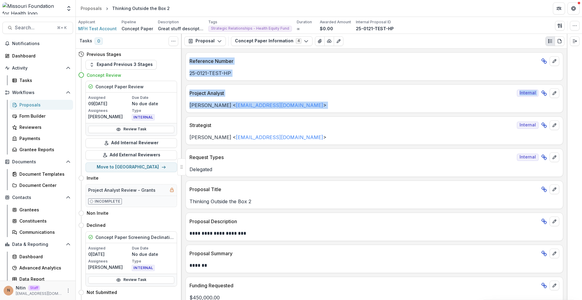
click at [277, 103] on p "Renee Klann < rklann@mffh.org >" at bounding box center [374, 105] width 370 height 7
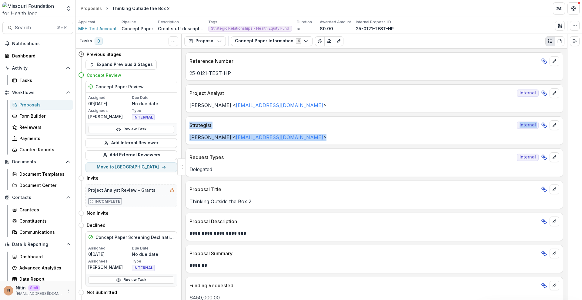
drag, startPoint x: 257, startPoint y: 135, endPoint x: 188, endPoint y: 127, distance: 69.2
click at [188, 127] on div "Strategist Internal Wendy Rohrbach < wrohrbach@mffh.org >" at bounding box center [373, 131] width 377 height 28
click at [188, 127] on div "Strategist Internal" at bounding box center [374, 123] width 377 height 13
drag, startPoint x: 195, startPoint y: 127, endPoint x: 298, endPoint y: 144, distance: 104.4
click at [298, 144] on div "Strategist Internal Wendy Rohrbach < wrohrbach@mffh.org >" at bounding box center [373, 131] width 377 height 28
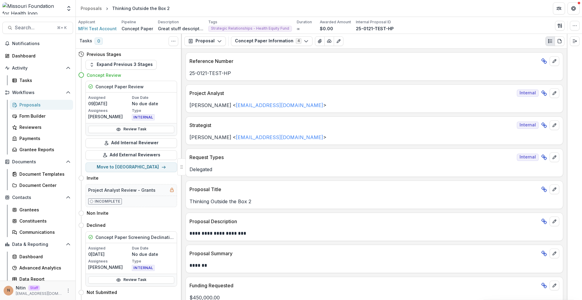
click at [301, 138] on p "Wendy Rohrbach < wrohrbach@mffh.org >" at bounding box center [374, 137] width 370 height 7
drag, startPoint x: 280, startPoint y: 136, endPoint x: 188, endPoint y: 133, distance: 91.5
click at [189, 135] on p "Wendy Rohrbach < wrohrbach@mffh.org >" at bounding box center [374, 137] width 370 height 7
drag, startPoint x: 189, startPoint y: 126, endPoint x: 238, endPoint y: 130, distance: 49.5
click at [238, 130] on div "Strategist Internal Wendy Rohrbach < wrohrbach@mffh.org >" at bounding box center [373, 131] width 377 height 28
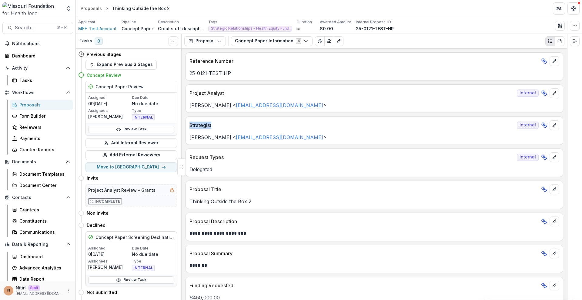
click at [240, 129] on div "Strategist Internal" at bounding box center [374, 123] width 377 height 13
click at [574, 24] on icon "button" at bounding box center [574, 25] width 5 height 5
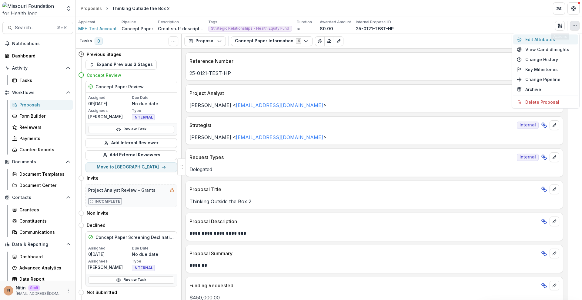
click at [554, 41] on button "Edit Attributes" at bounding box center [545, 40] width 65 height 10
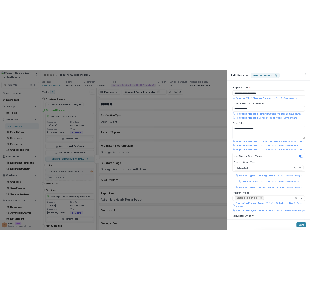
scroll to position [243, 0]
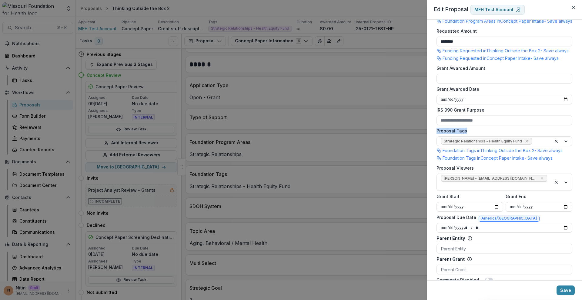
drag, startPoint x: 463, startPoint y: 151, endPoint x: 436, endPoint y: 152, distance: 27.0
click at [436, 152] on form "**********" at bounding box center [504, 161] width 141 height 755
copy label "Proposal Tags"
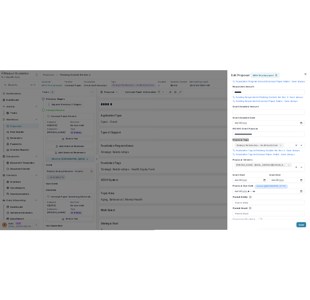
scroll to position [396, 0]
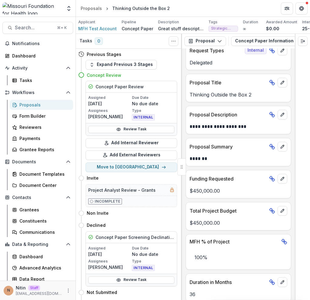
scroll to position [0, 51]
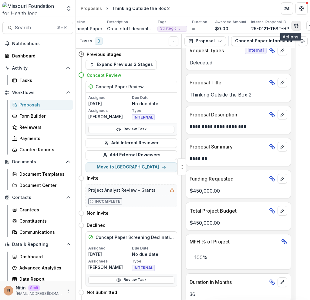
click at [294, 24] on button "button" at bounding box center [296, 26] width 10 height 10
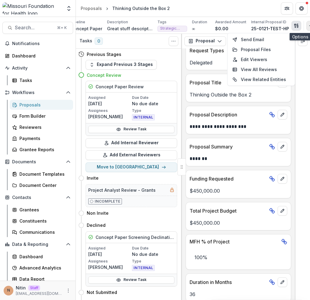
click at [308, 26] on icon "button" at bounding box center [310, 25] width 5 height 5
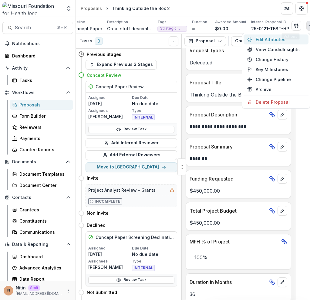
click at [287, 35] on button "Edit Attributes" at bounding box center [275, 40] width 65 height 10
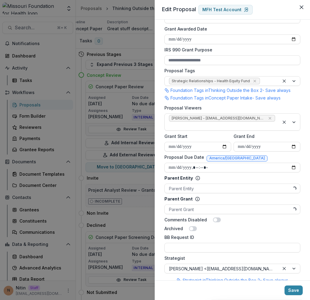
scroll to position [314, 0]
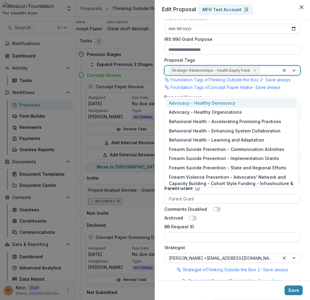
drag, startPoint x: 174, startPoint y: 89, endPoint x: 218, endPoint y: 90, distance: 43.3
click at [214, 75] on div "Strategic Relationships - Health Equity Fund" at bounding box center [221, 70] width 114 height 9
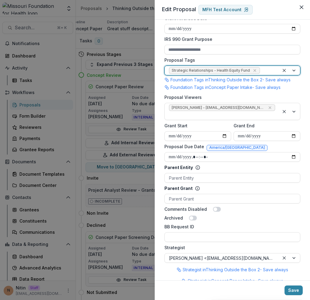
drag, startPoint x: 216, startPoint y: 89, endPoint x: 180, endPoint y: 89, distance: 35.7
click at [165, 75] on div "Strategic Relationships - Health Equity Fund" at bounding box center [221, 70] width 114 height 9
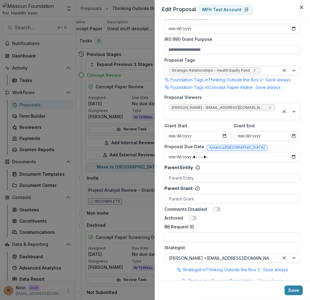
click at [268, 75] on div at bounding box center [268, 71] width 14 height 8
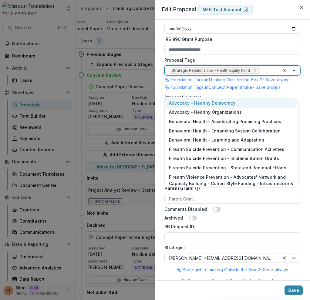
click at [232, 106] on div "Advocacy - Healthy Democracy" at bounding box center [231, 102] width 131 height 9
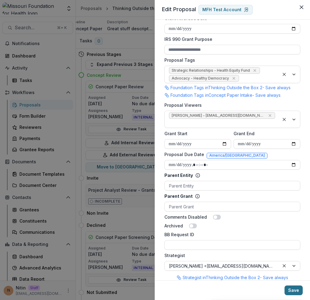
click at [297, 291] on button "Save" at bounding box center [293, 291] width 18 height 10
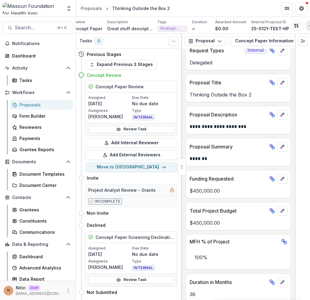
click at [306, 28] on button "button" at bounding box center [311, 26] width 10 height 10
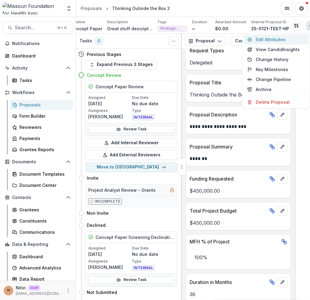
click at [294, 38] on button "Edit Attributes" at bounding box center [275, 40] width 65 height 10
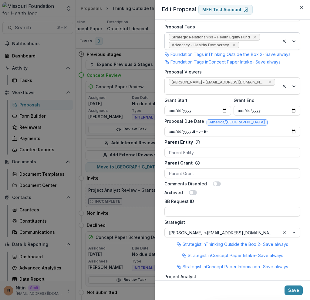
scroll to position [345, 0]
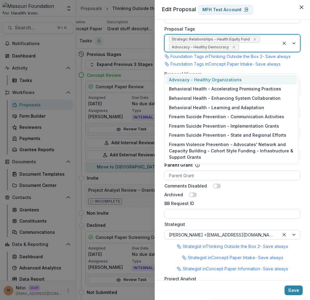
drag, startPoint x: 167, startPoint y: 67, endPoint x: 221, endPoint y: 68, distance: 53.6
click at [221, 52] on div "Strategic Relationships - Health Equity Fund Advocacy - Healthy Democracy" at bounding box center [221, 43] width 114 height 17
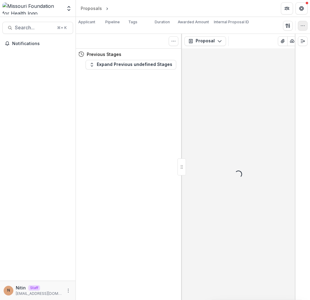
click at [299, 27] on button "button" at bounding box center [302, 26] width 10 height 10
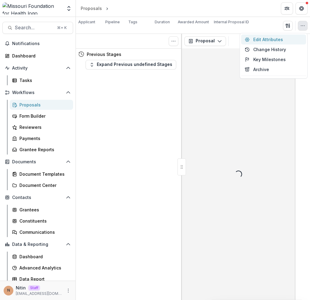
click at [283, 40] on button "Edit Attributes" at bounding box center [273, 40] width 65 height 10
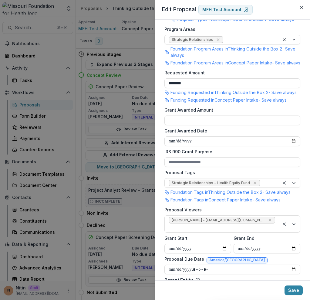
scroll to position [223, 0]
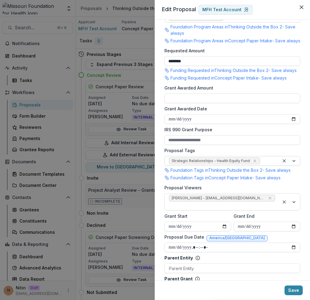
click at [268, 165] on div at bounding box center [268, 162] width 14 height 8
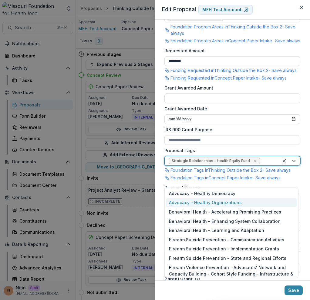
click at [250, 201] on div "Advocacy - Healthy Organizations" at bounding box center [231, 202] width 131 height 9
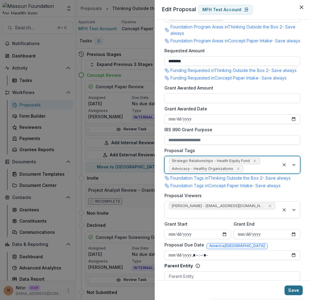
click at [293, 292] on button "Save" at bounding box center [293, 291] width 18 height 10
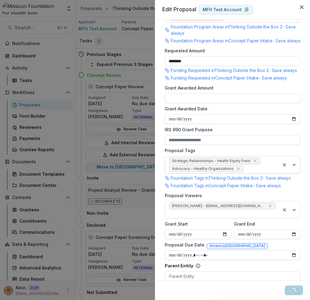
scroll to position [0, 51]
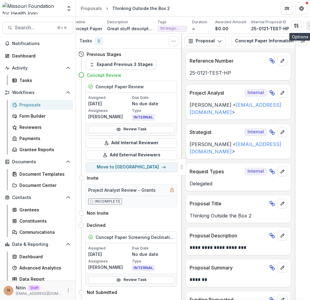
click at [306, 22] on button "button" at bounding box center [311, 26] width 10 height 10
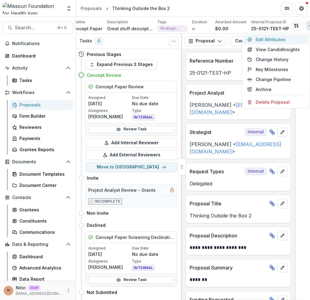
click at [294, 38] on button "Edit Attributes" at bounding box center [275, 40] width 65 height 10
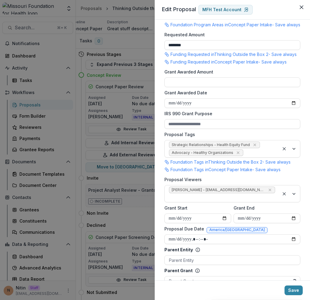
scroll to position [303, 0]
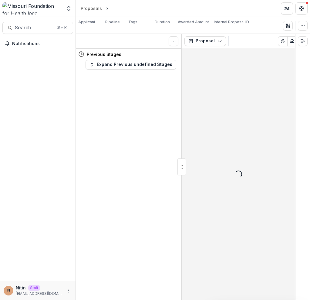
click at [249, 26] on div "Loading..." at bounding box center [231, 28] width 35 height 6
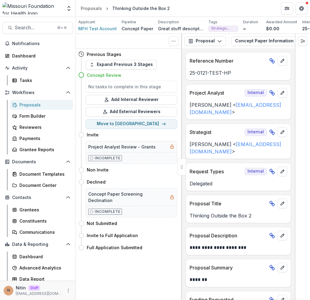
scroll to position [0, 51]
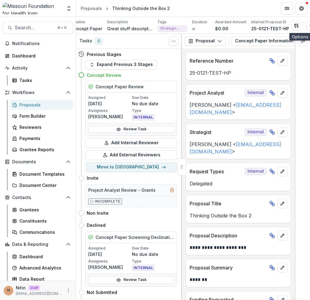
click at [306, 26] on button "button" at bounding box center [311, 26] width 10 height 10
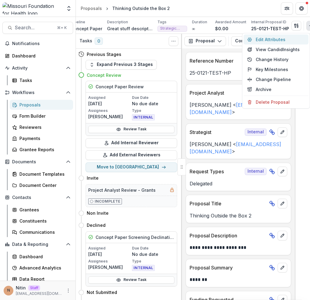
click at [297, 38] on button "Edit Attributes" at bounding box center [275, 40] width 65 height 10
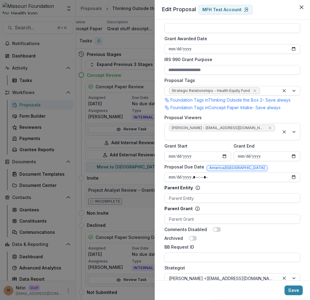
scroll to position [303, 0]
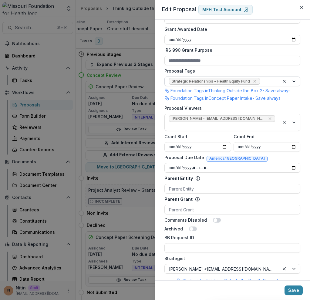
click at [268, 85] on div at bounding box center [268, 82] width 14 height 8
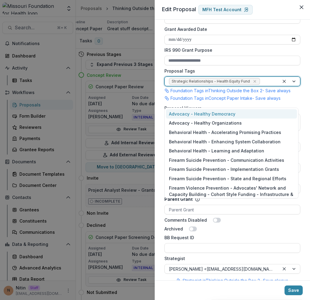
click at [299, 100] on form "**********" at bounding box center [232, 101] width 141 height 755
click at [291, 86] on div at bounding box center [289, 81] width 21 height 9
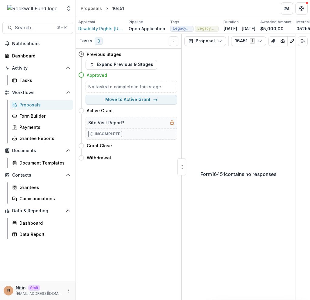
scroll to position [0, 103]
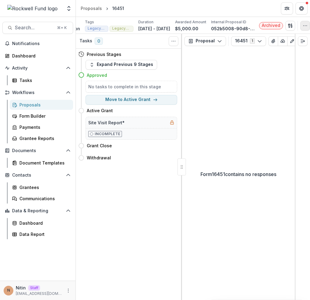
click at [300, 25] on button "button" at bounding box center [305, 26] width 10 height 10
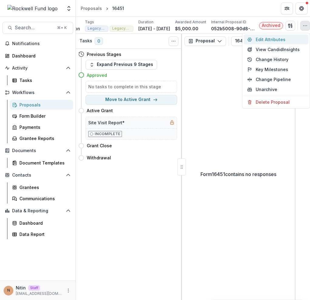
click at [292, 37] on button "Edit Attributes" at bounding box center [275, 40] width 65 height 10
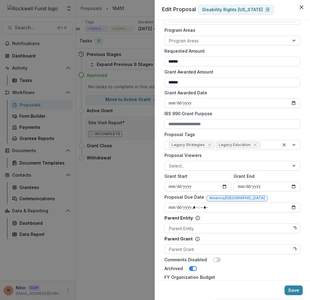
scroll to position [151, 0]
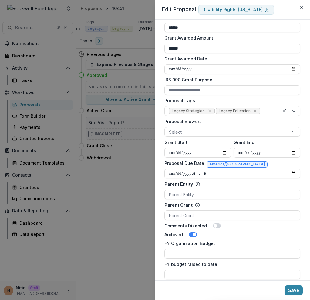
click at [299, 6] on icon "Close" at bounding box center [301, 7] width 4 height 4
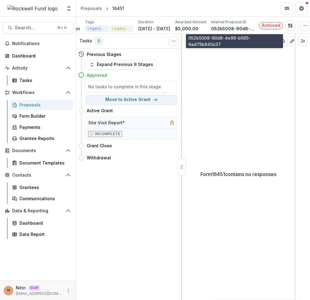
click at [237, 28] on p "052b5008-90d8-4e99-b565-6ad75b840c37" at bounding box center [233, 28] width 45 height 6
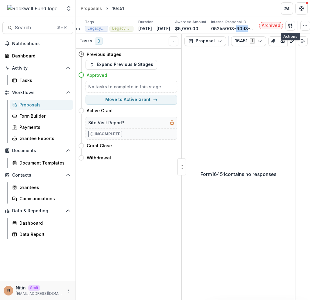
click at [237, 28] on p "052b5008-90d8-4e99-b565-6ad75b840c37" at bounding box center [233, 28] width 45 height 6
copy p "052b5008-90d8-4e99-b565-6ad75b840c37"
click at [35, 234] on div "Data Report" at bounding box center [43, 234] width 49 height 6
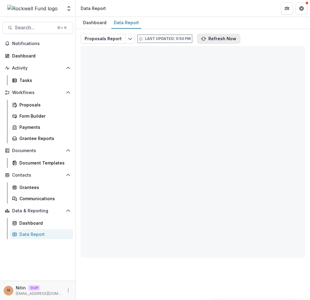
click at [207, 40] on button "Refresh Now" at bounding box center [218, 39] width 43 height 10
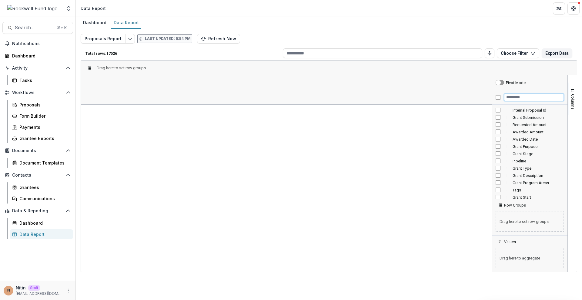
click at [309, 98] on input "Filter Columns Input" at bounding box center [534, 97] width 60 height 7
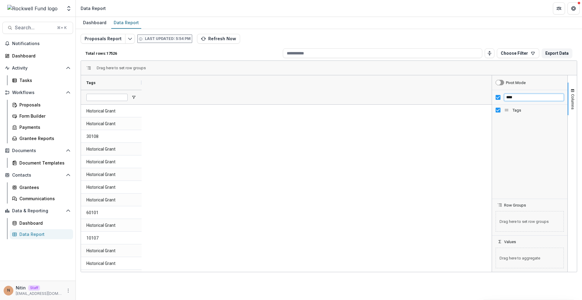
click at [309, 98] on input "****" at bounding box center [534, 97] width 60 height 7
type input "********"
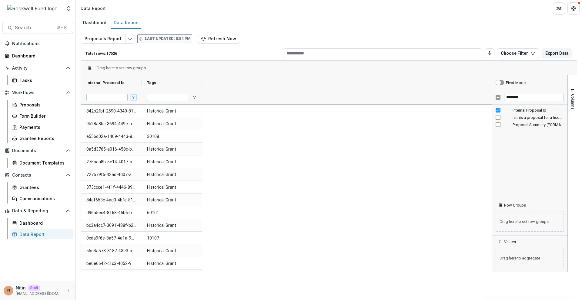
click at [134, 98] on span "Open Filter Menu" at bounding box center [133, 97] width 5 height 5
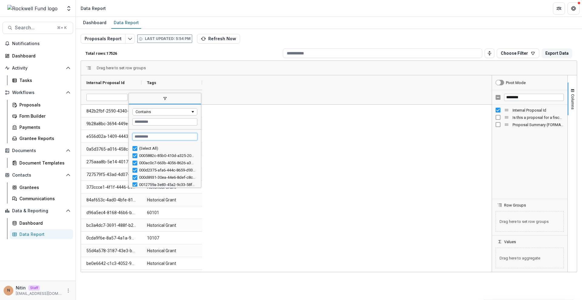
click at [142, 137] on input "Search filter values" at bounding box center [164, 136] width 65 height 7
paste input "**********"
type input "**********"
type input "***"
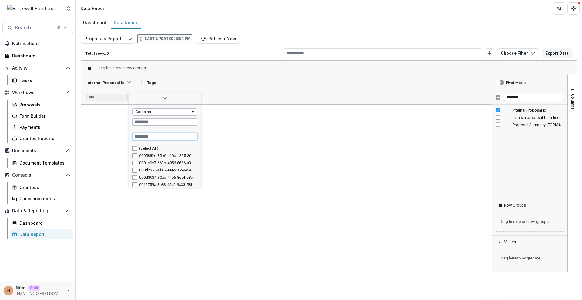
click at [142, 138] on input "Search filter values" at bounding box center [164, 136] width 65 height 7
paste input "**********"
type input "**********"
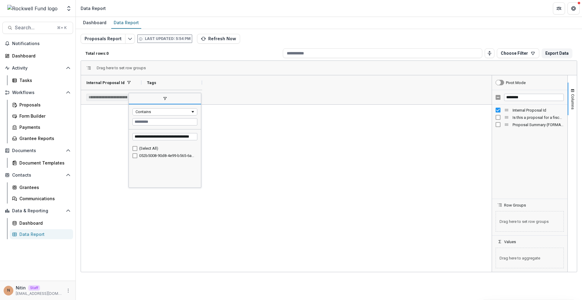
scroll to position [0, 0]
click at [271, 148] on div "052b5008-90d8-4e99-b565-6ad75b840c37 Legacy Strategies, Legacy Education" at bounding box center [286, 189] width 410 height 168
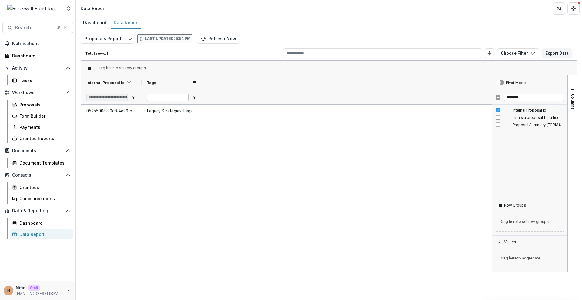
drag, startPoint x: 202, startPoint y: 83, endPoint x: 258, endPoint y: 110, distance: 62.2
click at [258, 110] on div "**********" at bounding box center [286, 173] width 410 height 197
